Goal: Entertainment & Leisure: Consume media (video, audio)

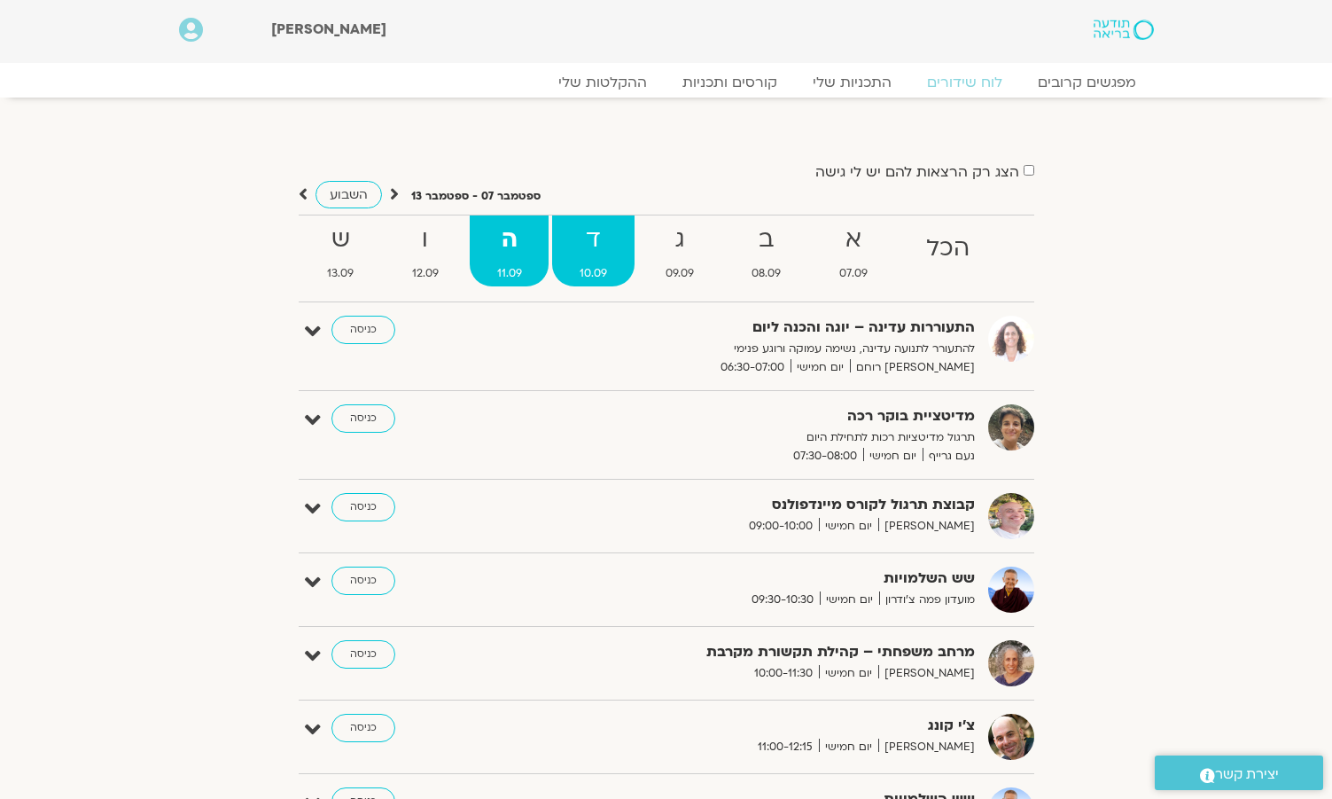
click at [595, 239] on strong "ד" at bounding box center [593, 240] width 82 height 40
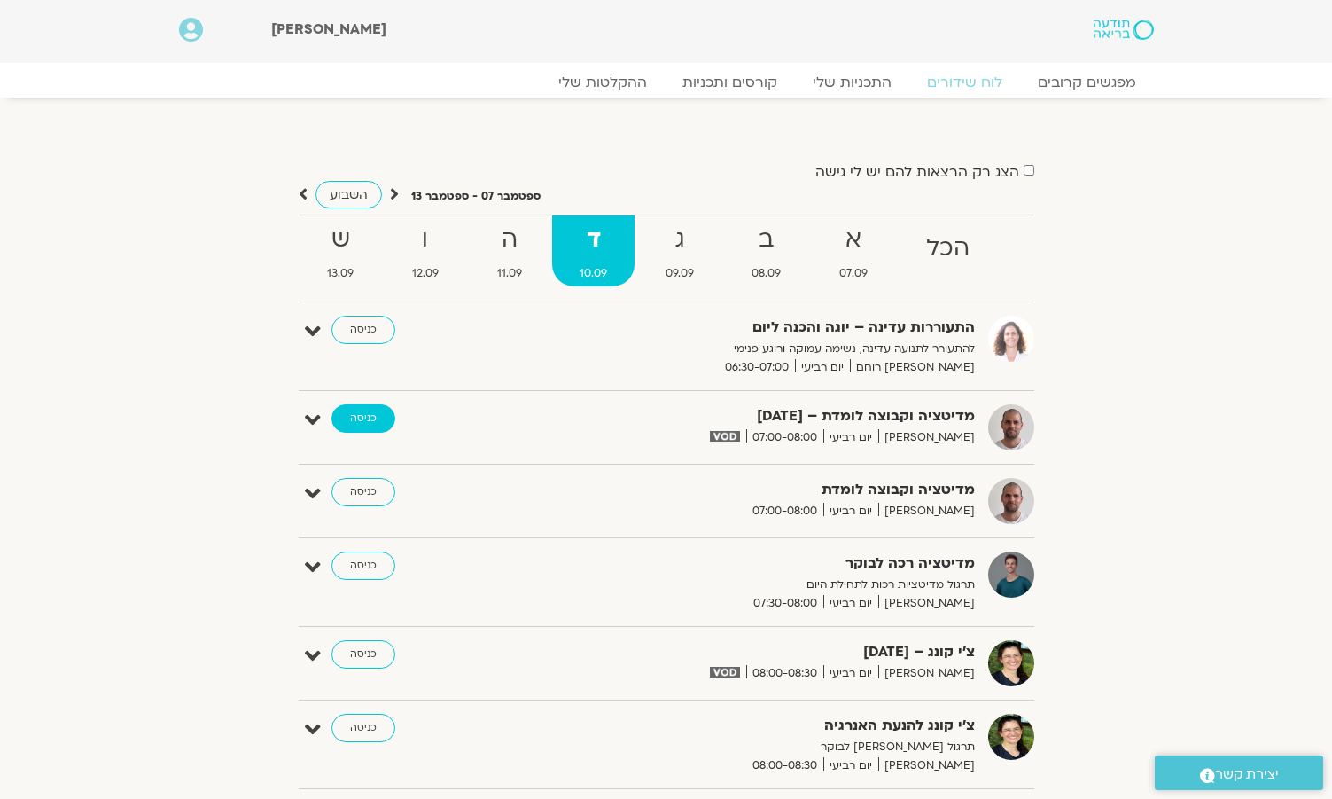
click at [359, 418] on link "כניסה" at bounding box center [363, 418] width 64 height 28
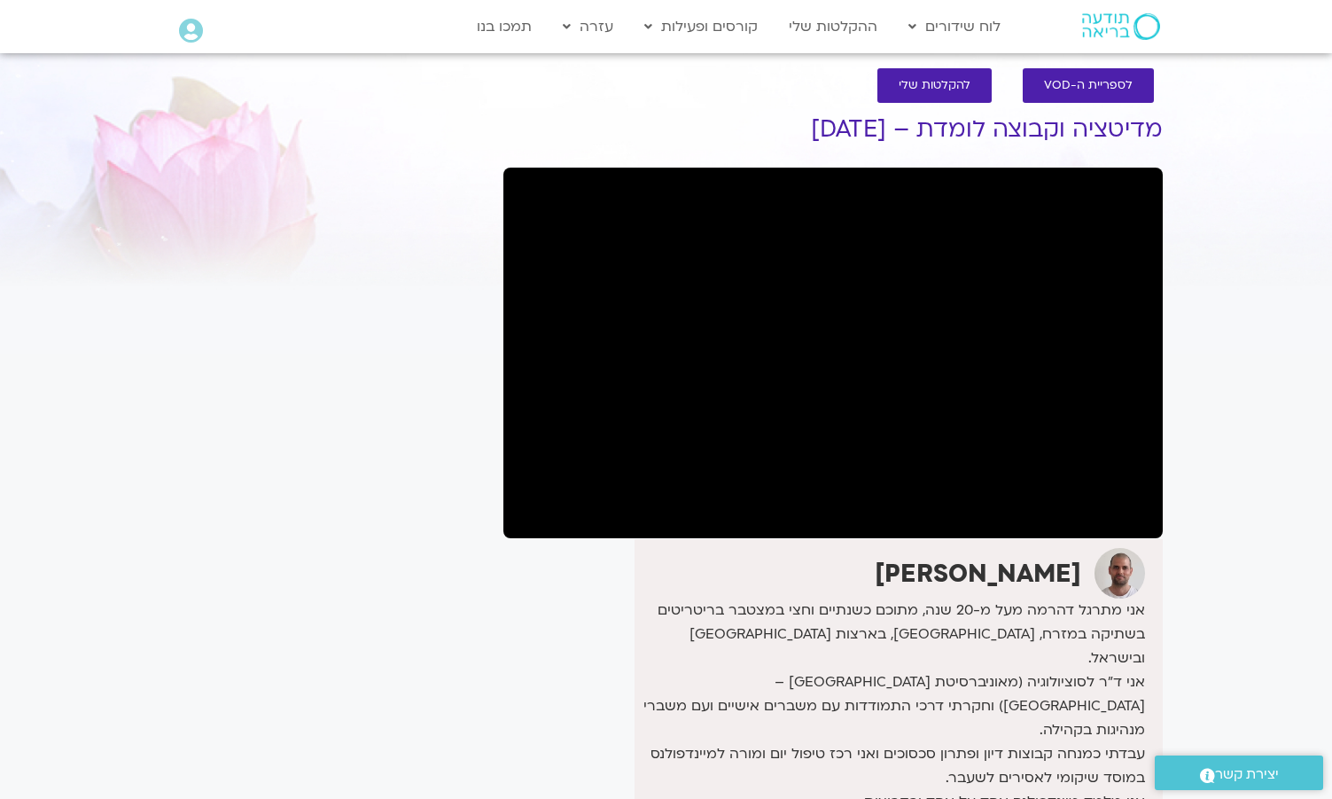
scroll to position [17, 0]
drag, startPoint x: 1259, startPoint y: 0, endPoint x: 1250, endPoint y: 113, distance: 113.0
click at [1207, 120] on section "לספריית ה-VOD להקלטות שלי מדיטציה וקבוצה לומדת – 10/9/25 דקל קנטי אני מתרגל דהר…" at bounding box center [666, 551] width 1332 height 1002
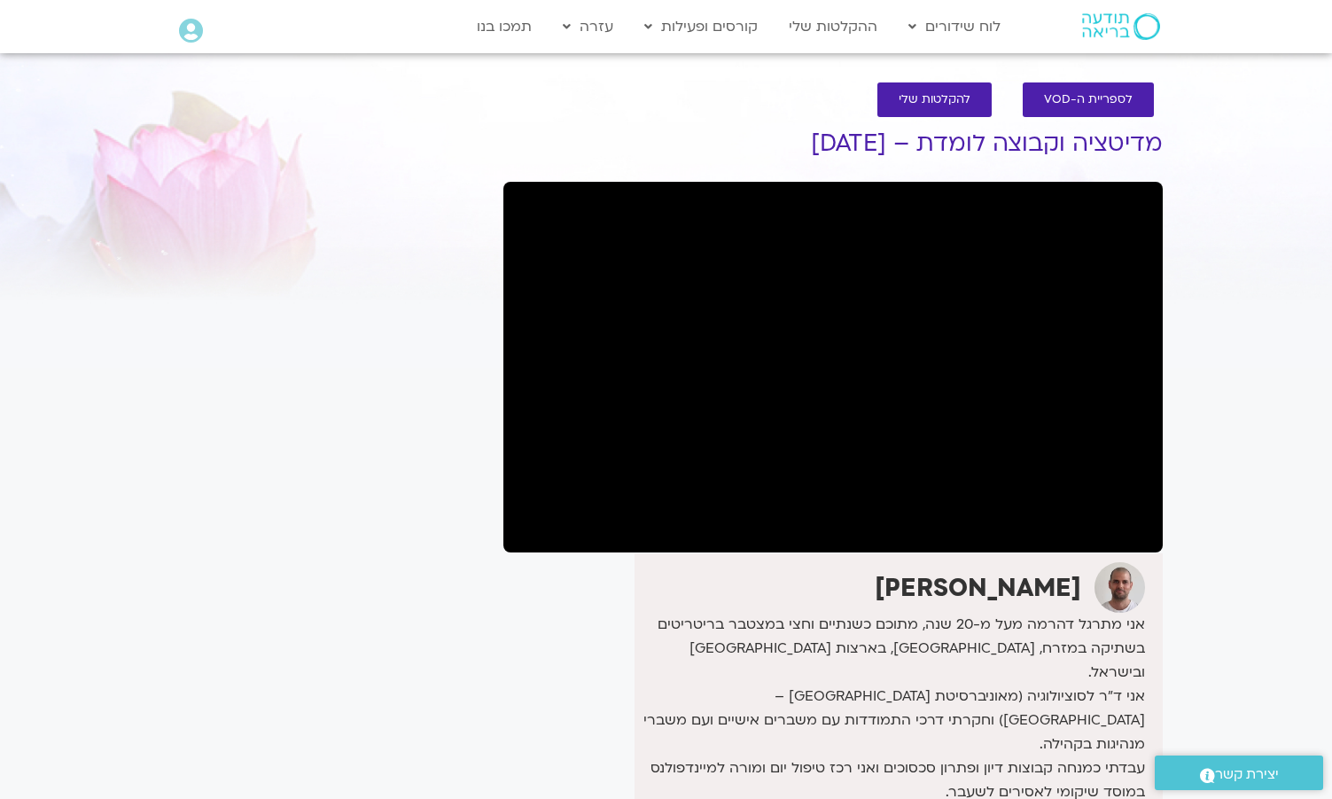
scroll to position [38, 0]
